Goal: Task Accomplishment & Management: Complete application form

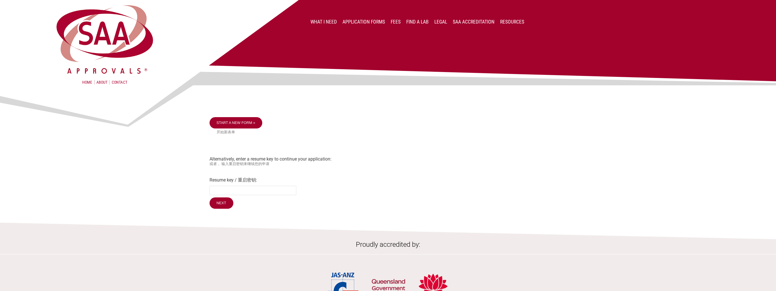
click at [244, 121] on img at bounding box center [388, 65] width 776 height 130
click at [220, 209] on input "Next" at bounding box center [221, 203] width 24 height 12
click at [254, 123] on img at bounding box center [388, 65] width 776 height 130
click at [240, 123] on img at bounding box center [388, 65] width 776 height 130
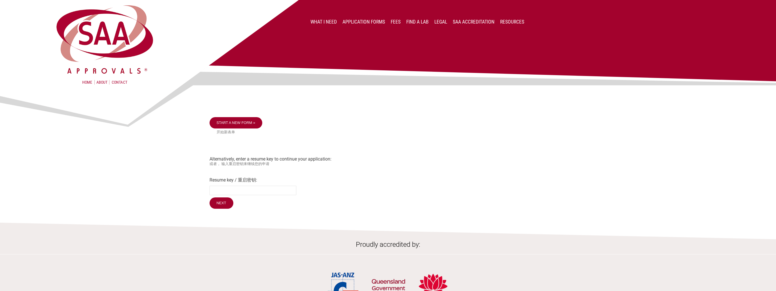
click at [224, 132] on small "开始新表单" at bounding box center [392, 132] width 350 height 5
click at [225, 124] on img at bounding box center [388, 65] width 776 height 130
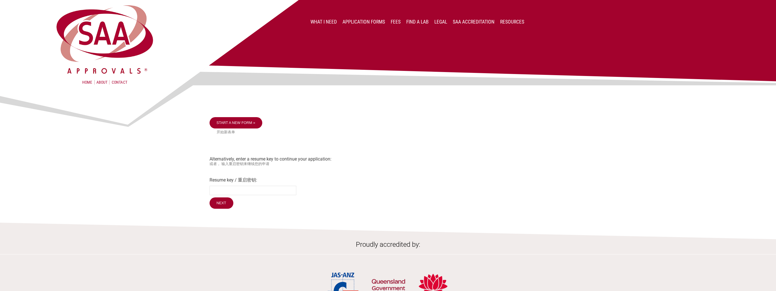
click at [225, 124] on img at bounding box center [388, 65] width 776 height 130
click at [235, 136] on div "Start a new form » 开始新表单 Alternatively, enter a resume key to continue your app…" at bounding box center [387, 163] width 357 height 93
drag, startPoint x: 246, startPoint y: 161, endPoint x: 304, endPoint y: 163, distance: 58.7
click at [304, 163] on div "Start a new form » 开始新表单 Alternatively, enter a resume key to continue your app…" at bounding box center [387, 163] width 357 height 93
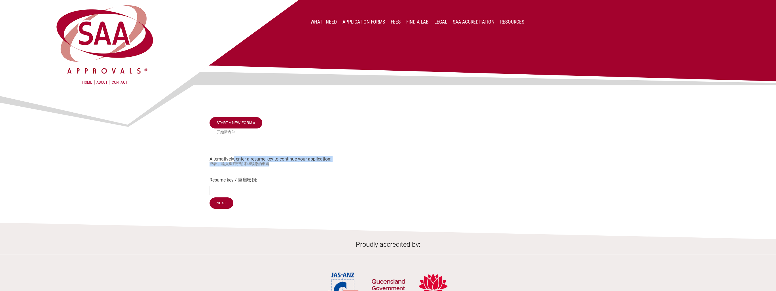
click at [304, 163] on small "或者， 输入重启密钥来继续您的申请" at bounding box center [387, 164] width 357 height 5
click at [290, 177] on div "Start a new form » 开始新表单 Alternatively, enter a resume key to continue your app…" at bounding box center [387, 163] width 357 height 93
click at [224, 207] on input "Next" at bounding box center [221, 203] width 24 height 12
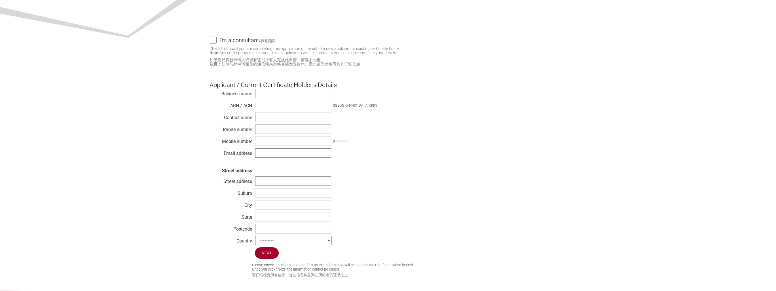
scroll to position [113, 0]
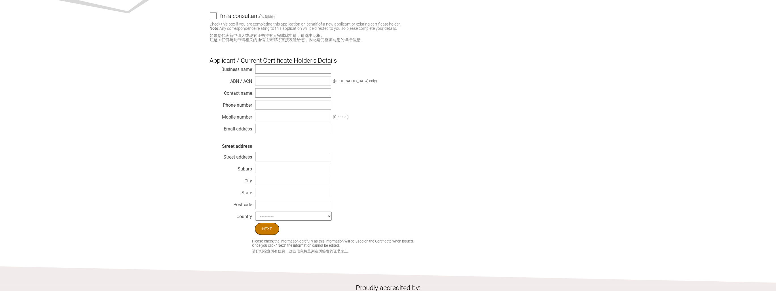
click at [270, 233] on input "Next" at bounding box center [267, 229] width 24 height 12
click at [262, 68] on input "text" at bounding box center [293, 68] width 76 height 9
type input "Reece Australia Pty Ltd"
click at [341, 101] on div "Business name Reece Australia Pty Ltd ABN / ACN (Australia only) Contact name P…" at bounding box center [387, 143] width 357 height 159
click at [386, 97] on div "Business name Reece Australia Pty Ltd ABN / ACN (Australia only) Contact name P…" at bounding box center [387, 143] width 357 height 159
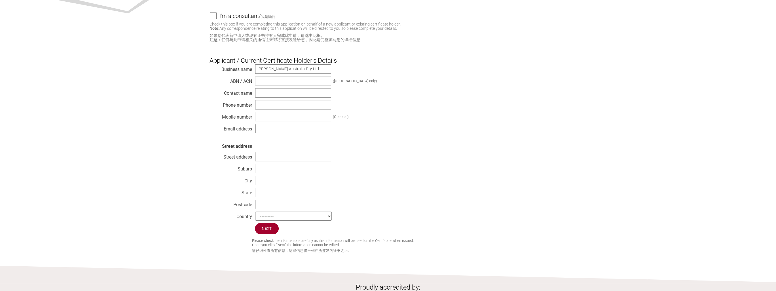
click at [264, 128] on input "text" at bounding box center [293, 128] width 76 height 9
type input "koji.akama@reece.com.au"
click at [260, 93] on input "text" at bounding box center [293, 92] width 76 height 9
type input "Koji Akama"
click at [430, 127] on div "Business name Reece Australia Pty Ltd ABN / ACN (Australia only) Contact name K…" at bounding box center [387, 143] width 357 height 159
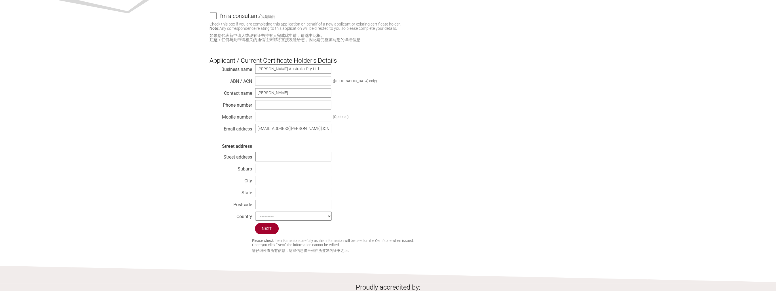
click at [310, 160] on input "text" at bounding box center [293, 156] width 76 height 9
click at [276, 235] on div "Next" at bounding box center [387, 229] width 357 height 13
click at [268, 231] on input "Next" at bounding box center [267, 229] width 24 height 12
click at [271, 106] on input "text" at bounding box center [293, 104] width 76 height 9
type input "0425312754"
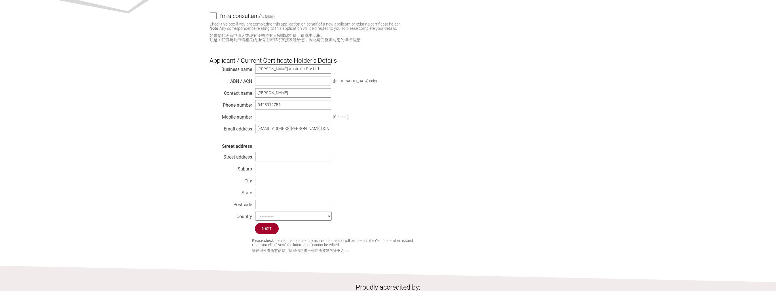
click at [410, 129] on div "Business name Reece Australia Pty Ltd ABN / ACN (Australia only) Contact name K…" at bounding box center [387, 143] width 357 height 159
click at [278, 157] on input "text" at bounding box center [293, 156] width 76 height 9
type input "1"
click at [391, 127] on div "Business name Reece Australia Pty Ltd ABN / ACN (Australia only) Contact name K…" at bounding box center [387, 143] width 357 height 159
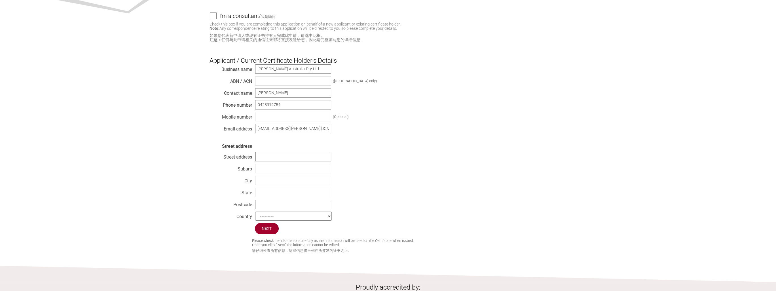
click at [300, 159] on input "text" at bounding box center [293, 156] width 76 height 9
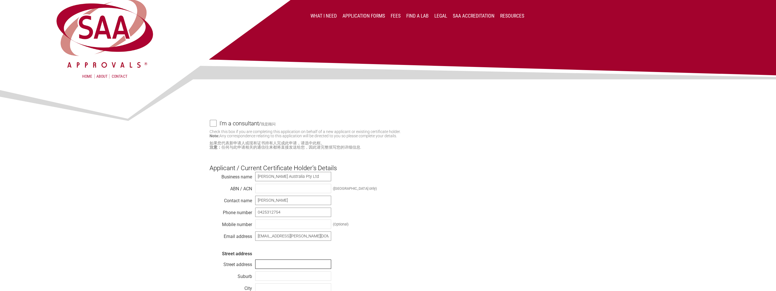
scroll to position [0, 0]
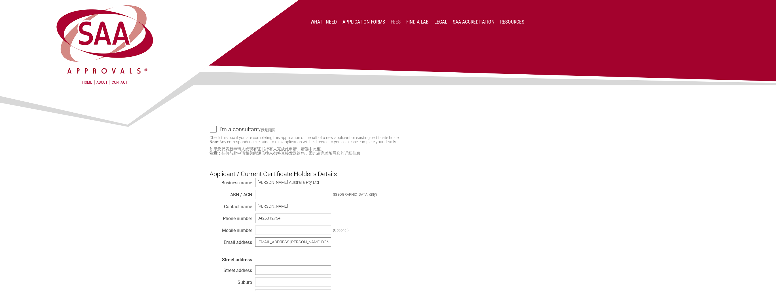
click at [400, 20] on link "Fees" at bounding box center [396, 22] width 10 height 6
